Goal: Task Accomplishment & Management: Complete application form

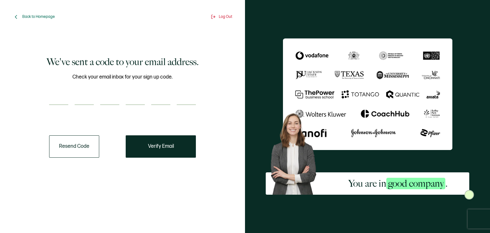
click at [57, 98] on input "number" at bounding box center [58, 98] width 19 height 13
type input "3"
type input "5"
type input "1"
type input "0"
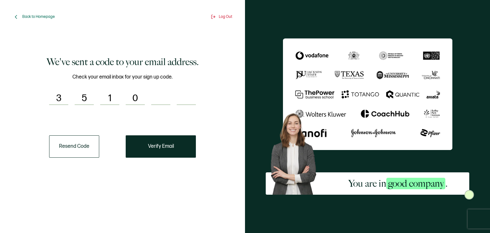
type input "3"
type input "4"
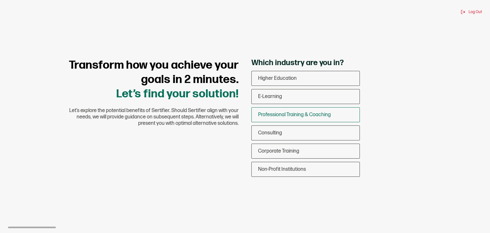
click at [268, 115] on span "Professional Training & Coaching" at bounding box center [294, 115] width 73 height 6
click at [0, 0] on input "Professional Training & Coaching" at bounding box center [0, 0] width 0 height 0
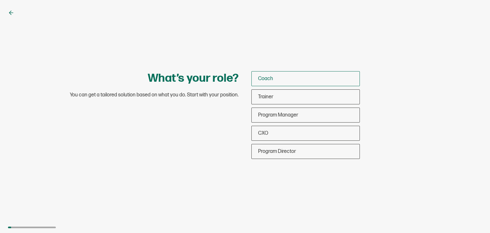
click at [267, 76] on span "Coach" at bounding box center [265, 79] width 15 height 6
click at [0, 0] on input "Coach" at bounding box center [0, 0] width 0 height 0
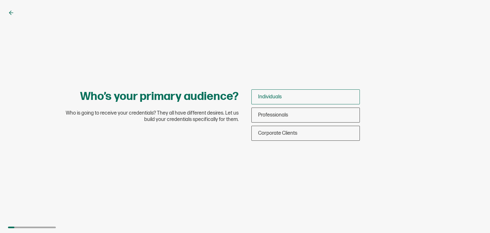
click at [270, 98] on span "Individuals" at bounding box center [270, 97] width 24 height 6
click at [0, 0] on input "Individuals" at bounding box center [0, 0] width 0 height 0
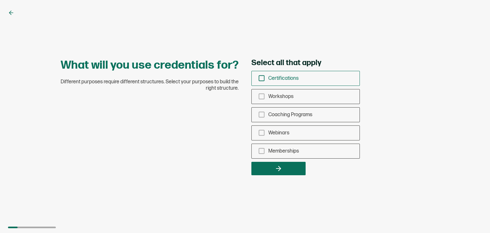
click at [269, 81] on div "Certifications" at bounding box center [306, 78] width 108 height 15
click at [0, 0] on input "Certifications" at bounding box center [0, 0] width 0 height 0
click at [271, 168] on button "button" at bounding box center [279, 168] width 54 height 13
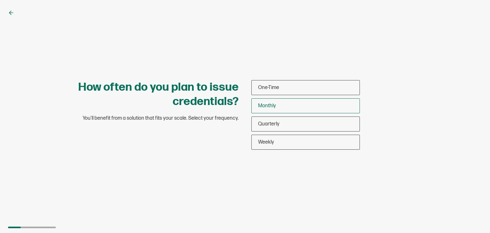
click at [267, 108] on span "Monthly" at bounding box center [267, 106] width 18 height 6
click at [0, 0] on input "Monthly" at bounding box center [0, 0] width 0 height 0
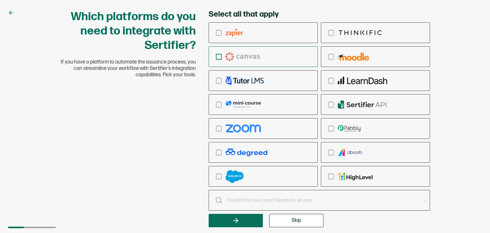
click at [219, 57] on icon "checkbox-group" at bounding box center [218, 56] width 7 height 7
click at [0, 0] on input "checkbox-group" at bounding box center [0, 0] width 0 height 0
click at [292, 220] on span "Skip" at bounding box center [297, 220] width 10 height 5
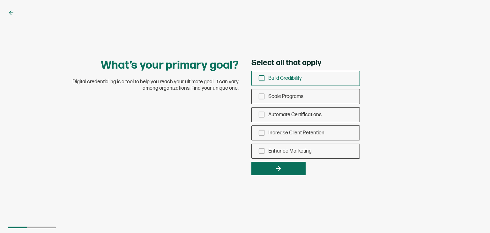
click at [278, 77] on span "Build Credibility" at bounding box center [285, 78] width 34 height 6
click at [0, 0] on input "Build Credibility" at bounding box center [0, 0] width 0 height 0
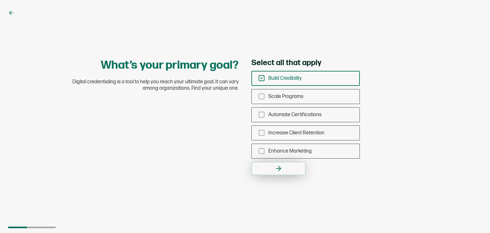
click at [277, 170] on icon "button" at bounding box center [279, 169] width 8 height 8
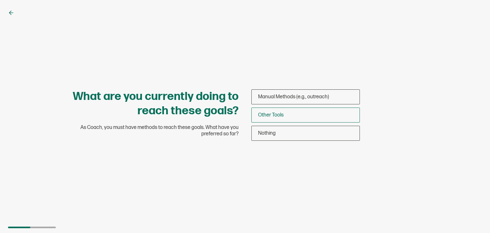
click at [276, 113] on span "Other Tools" at bounding box center [271, 115] width 26 height 6
click at [0, 0] on input "Other Tools" at bounding box center [0, 0] width 0 height 0
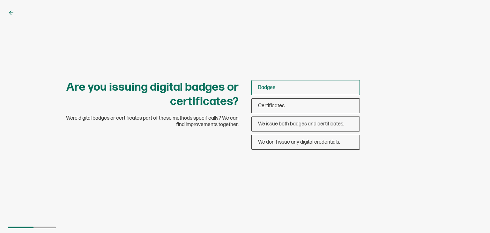
click at [274, 87] on span "Badges" at bounding box center [266, 88] width 17 height 6
click at [0, 0] on input "Badges" at bounding box center [0, 0] width 0 height 0
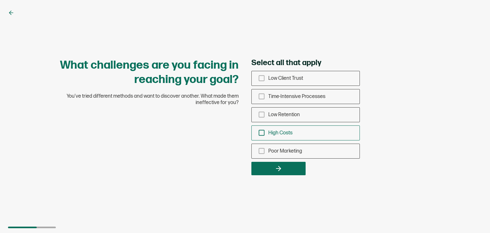
click at [263, 132] on icon "checkbox-group" at bounding box center [261, 132] width 7 height 7
click at [0, 0] on input "High Costs" at bounding box center [0, 0] width 0 height 0
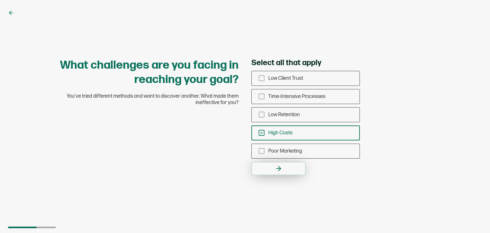
click at [276, 170] on icon "button" at bounding box center [279, 169] width 8 height 8
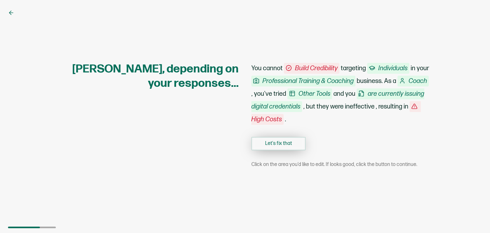
click at [272, 144] on button "Let's fix that" at bounding box center [279, 143] width 54 height 13
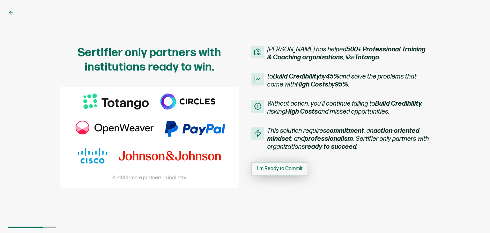
click at [273, 169] on span "I'm Ready to Commit" at bounding box center [279, 168] width 45 height 5
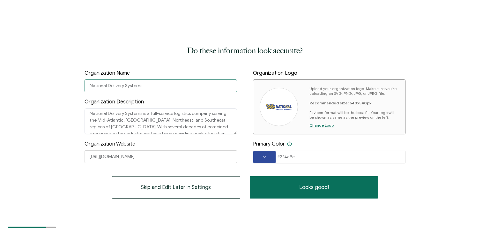
drag, startPoint x: 151, startPoint y: 88, endPoint x: 147, endPoint y: 87, distance: 4.6
click at [147, 87] on input "National Delivery Systems" at bounding box center [161, 85] width 153 height 13
click at [271, 106] on img at bounding box center [279, 107] width 26 height 6
drag, startPoint x: 147, startPoint y: 85, endPoint x: 65, endPoint y: 81, distance: 82.1
click at [65, 81] on div "Do these information look accurate? Organization Name National Delivery Systems…" at bounding box center [245, 116] width 490 height 233
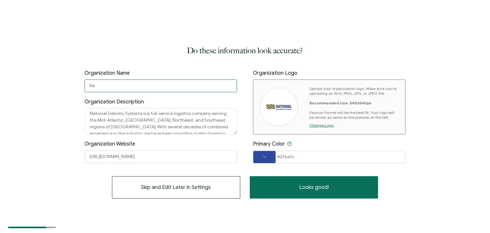
type input "K"
type input "Doxie Manor"
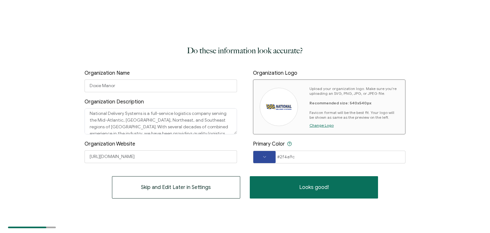
click at [138, 46] on div "Do these information look accurate? Organization Name Doxie Manor Organization …" at bounding box center [245, 121] width 321 height 154
click at [119, 87] on input "Doxie Manor" at bounding box center [161, 85] width 153 height 13
click at [191, 192] on button "Skip and Edit Later in Settings" at bounding box center [176, 187] width 128 height 22
